Goal: Find specific page/section: Find specific page/section

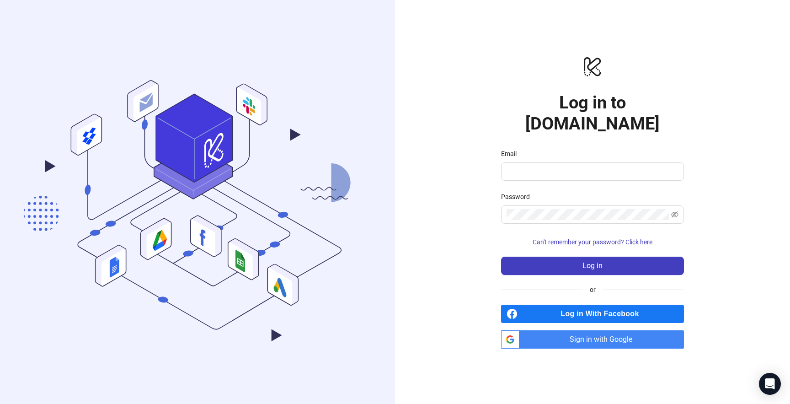
click at [584, 334] on span "Sign in with Google" at bounding box center [603, 339] width 161 height 18
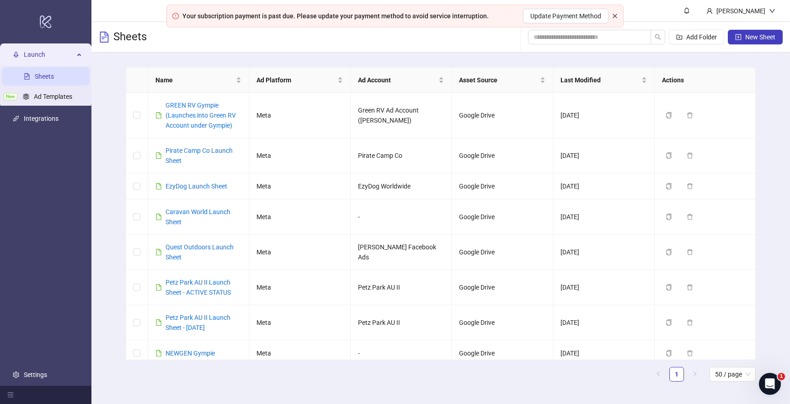
click at [615, 16] on icon "close" at bounding box center [615, 16] width 4 height 4
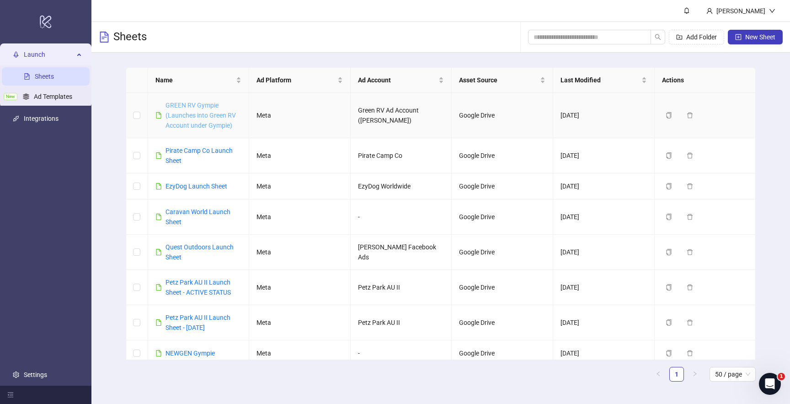
click at [199, 121] on link "GREEN RV Gympie (Launches into Green RV Account under Gympie)" at bounding box center [201, 114] width 70 height 27
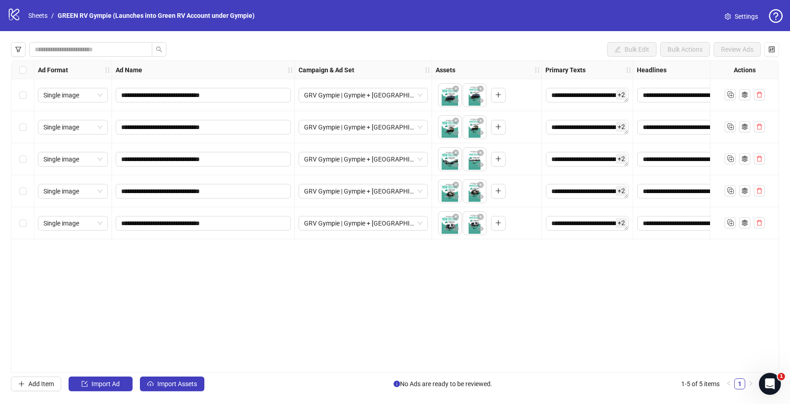
click at [739, 17] on span "Settings" at bounding box center [746, 16] width 23 height 10
